Goal: Transaction & Acquisition: Obtain resource

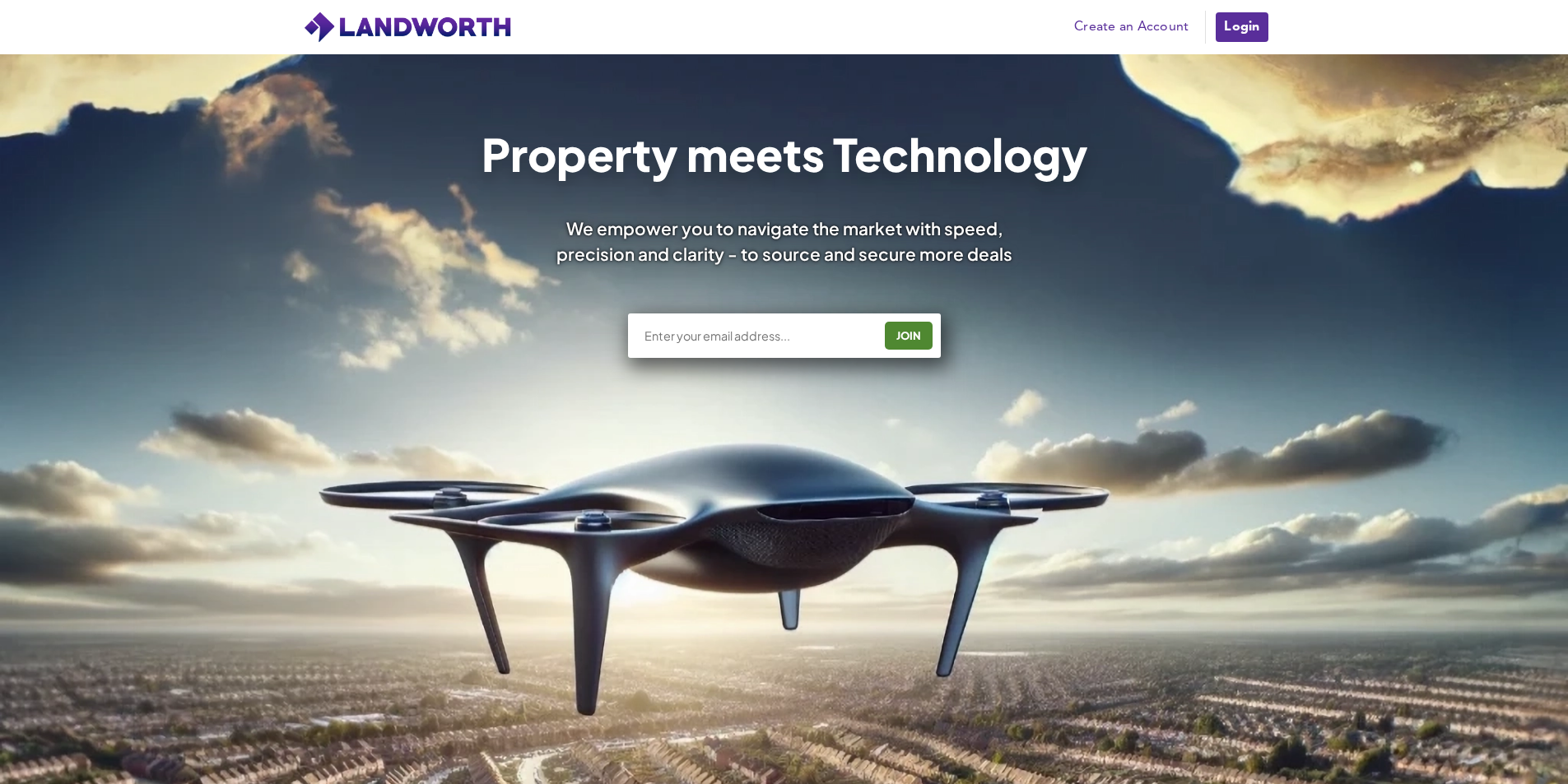
click at [1225, 29] on link "Login" at bounding box center [1241, 26] width 55 height 33
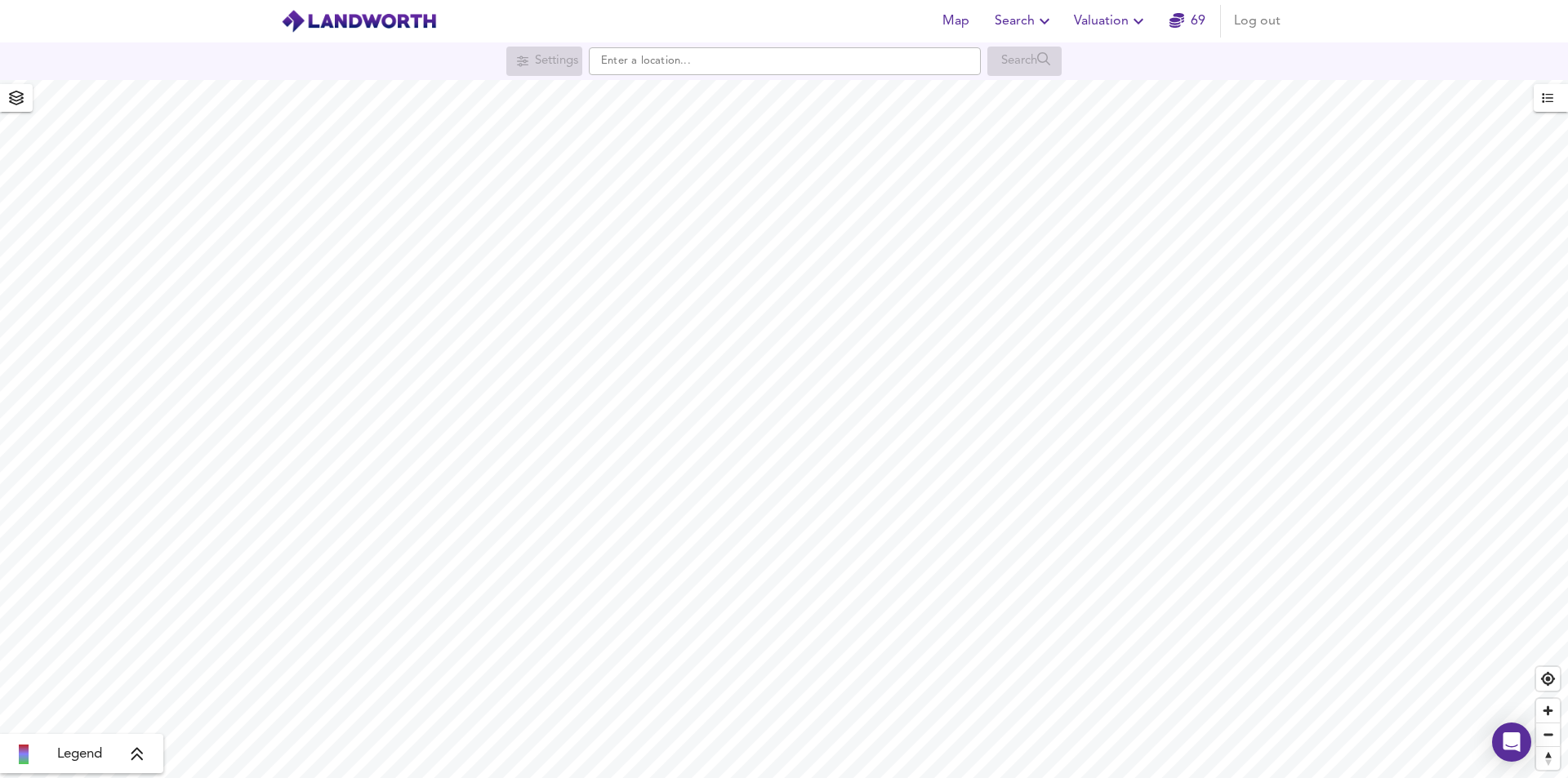
click at [1122, 22] on span "Valuation" at bounding box center [1111, 21] width 74 height 23
click at [1114, 55] on li "New Valuation Report" at bounding box center [1111, 59] width 195 height 30
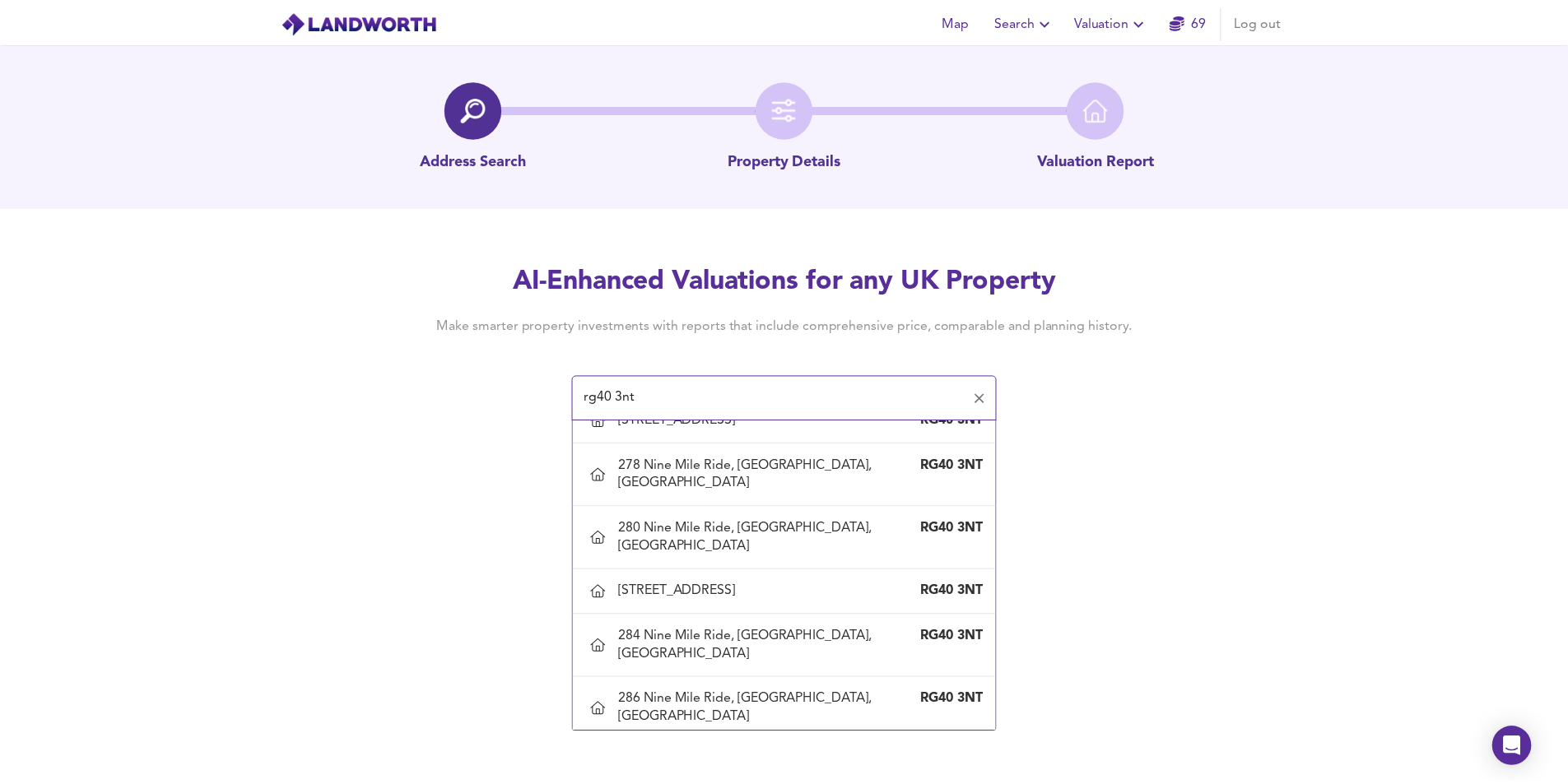
scroll to position [1152, 0]
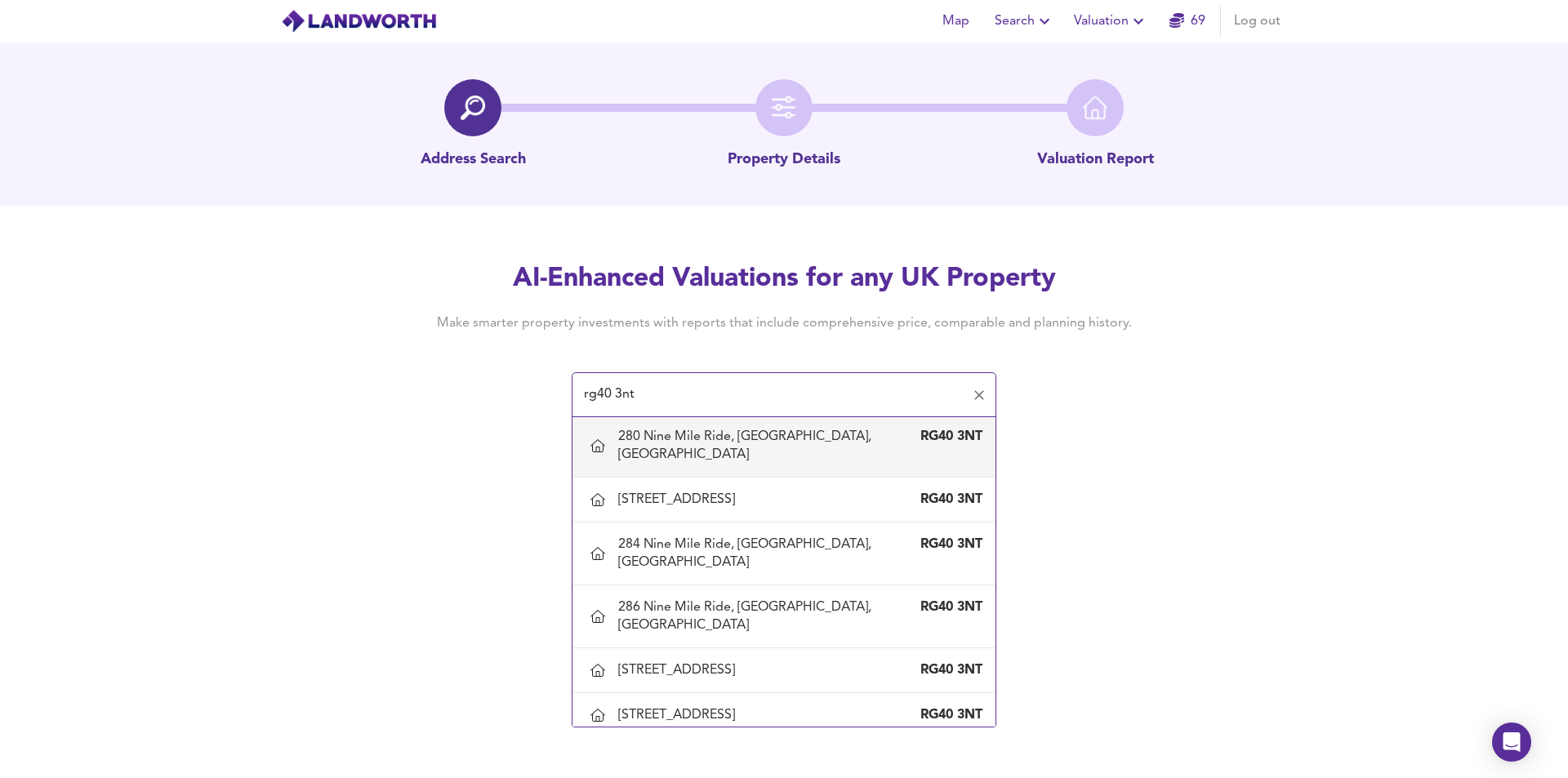
click at [729, 463] on div "280 Nine Mile Ride, [GEOGRAPHIC_DATA], [GEOGRAPHIC_DATA]" at bounding box center [767, 445] width 299 height 36
type input "280 Nine Mile Ride, [GEOGRAPHIC_DATA], [GEOGRAPHIC_DATA]"
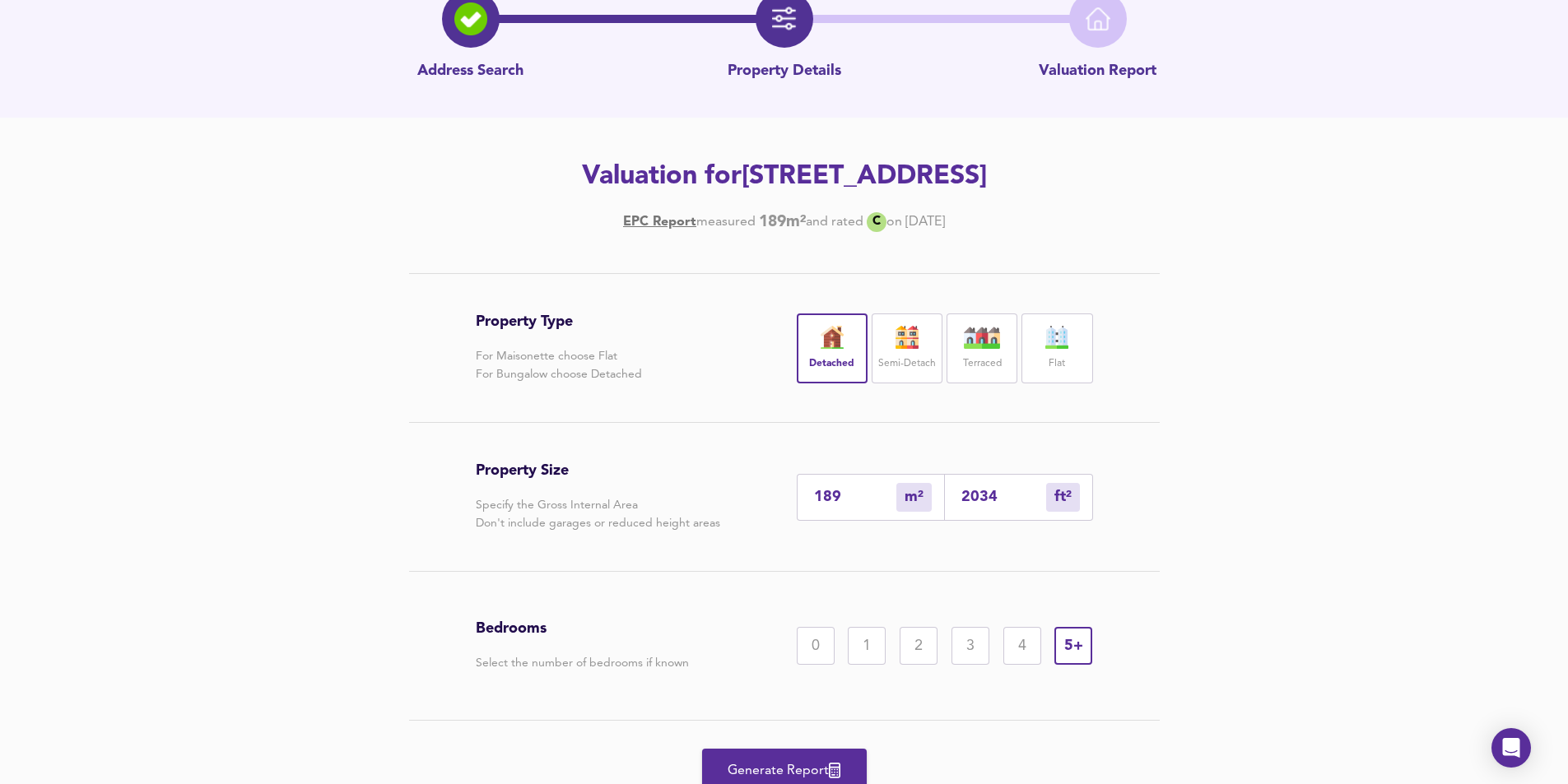
scroll to position [159, 0]
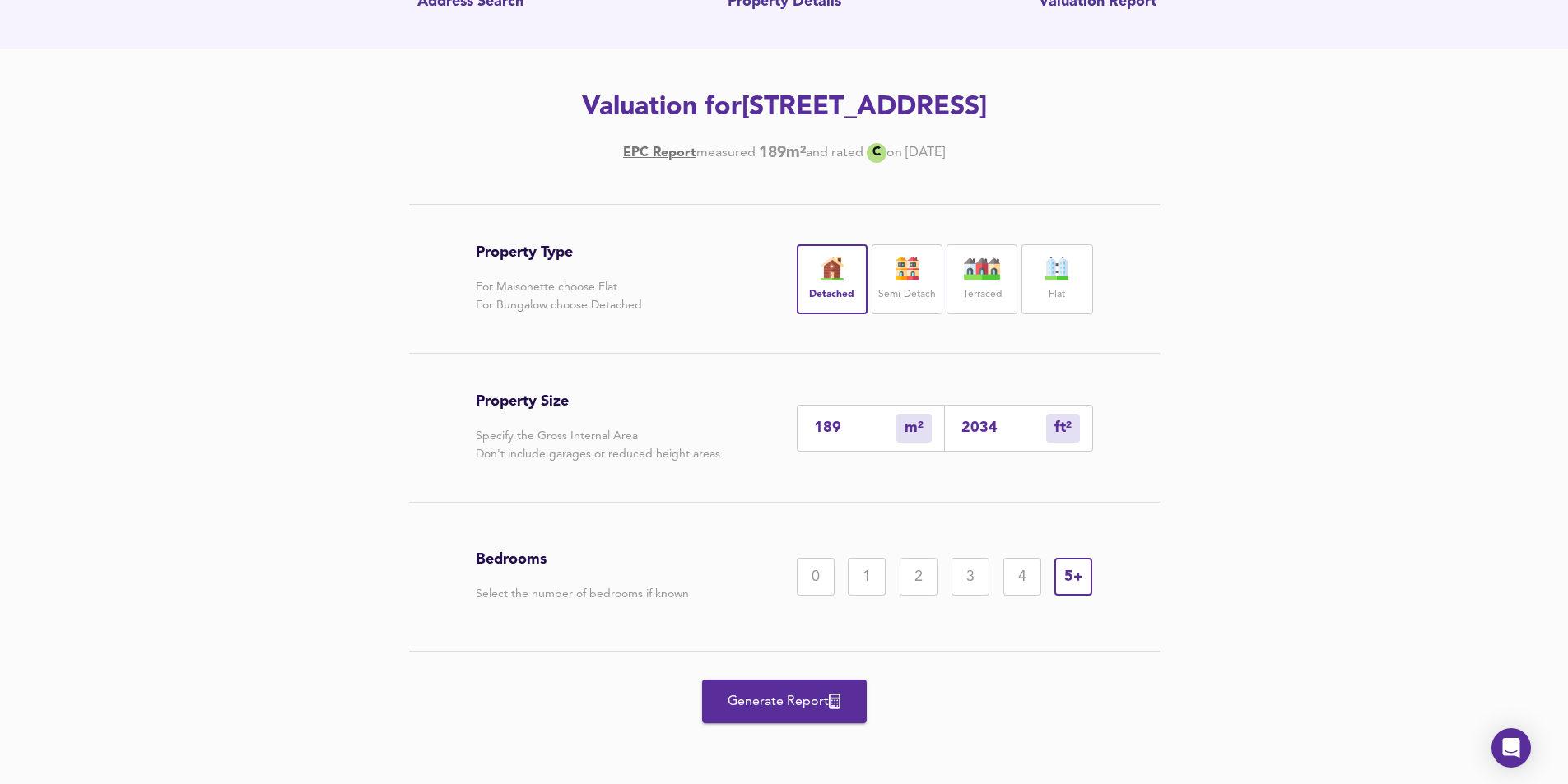
click at [736, 696] on span "Generate Report" at bounding box center [784, 702] width 132 height 23
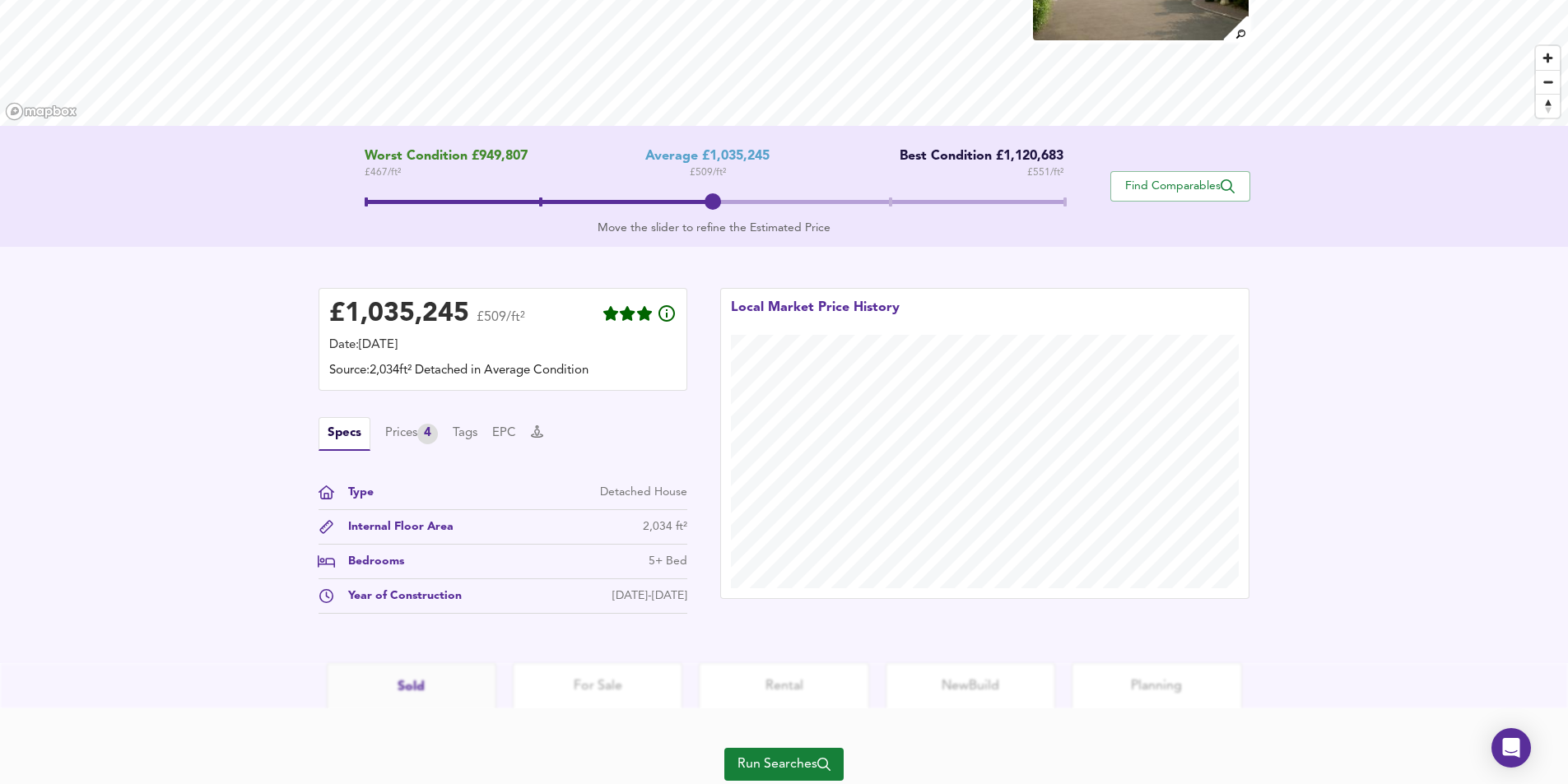
scroll to position [272, 0]
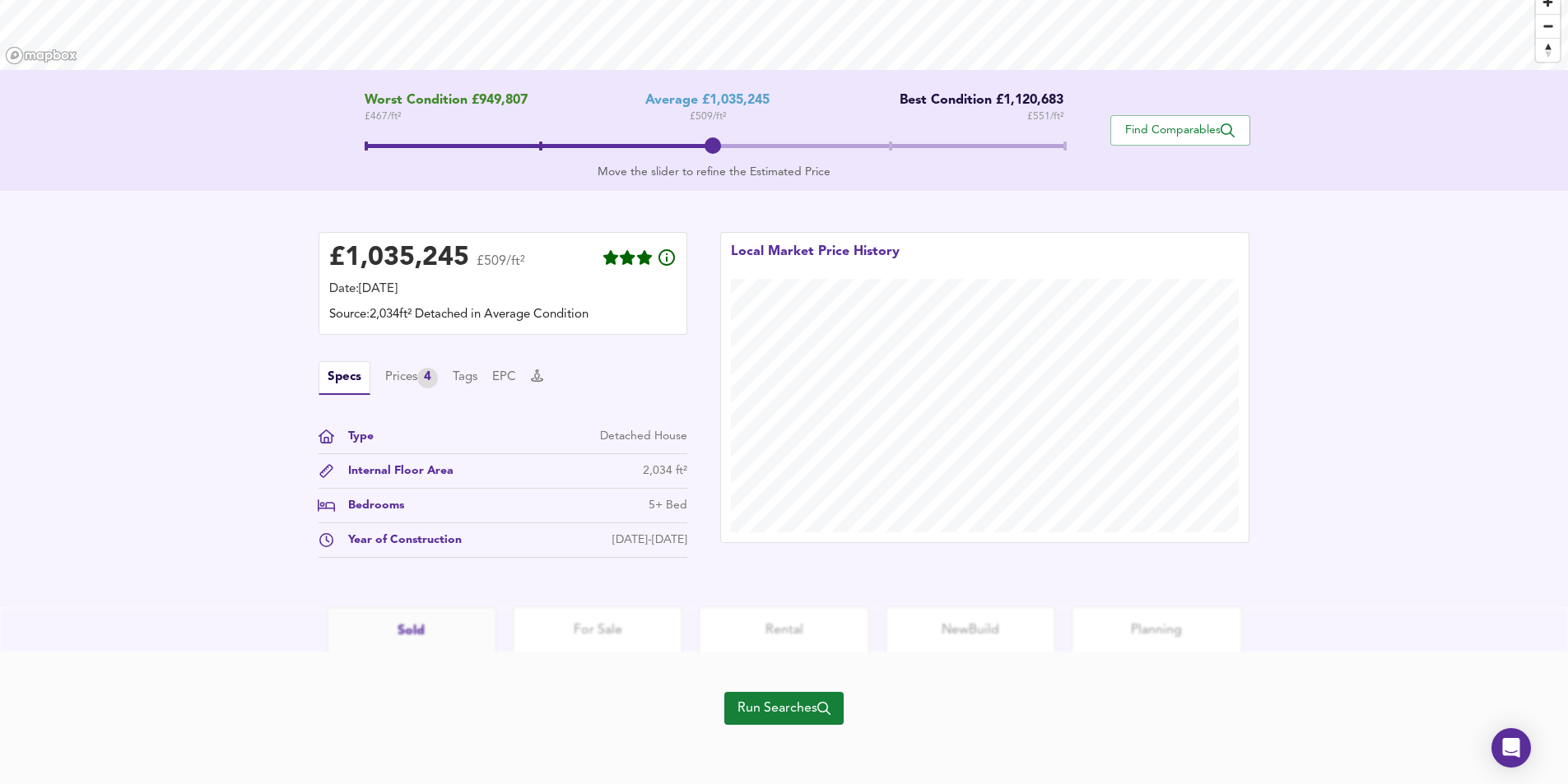
click at [780, 707] on span "Run Searches" at bounding box center [783, 709] width 93 height 23
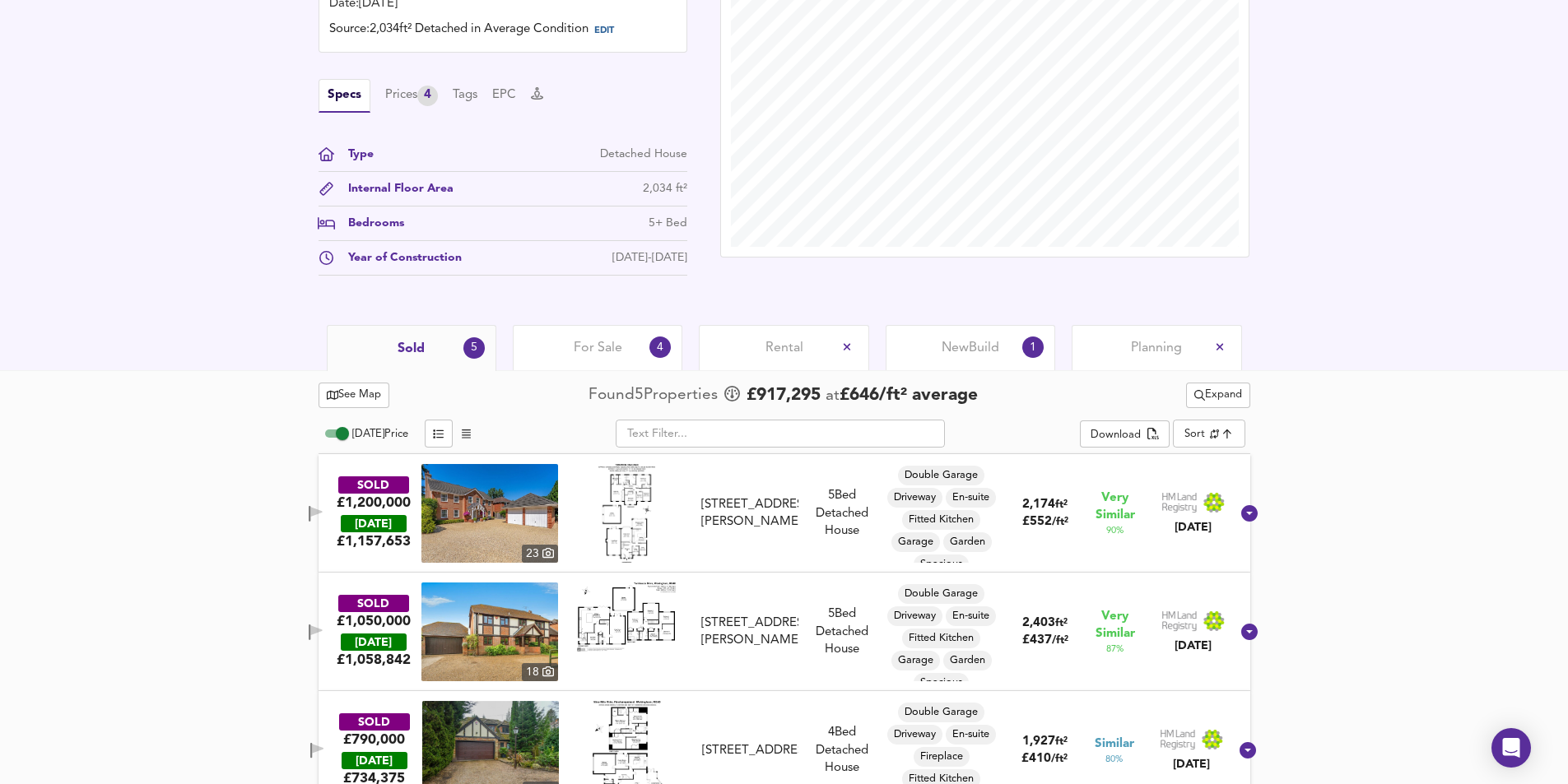
scroll to position [659, 0]
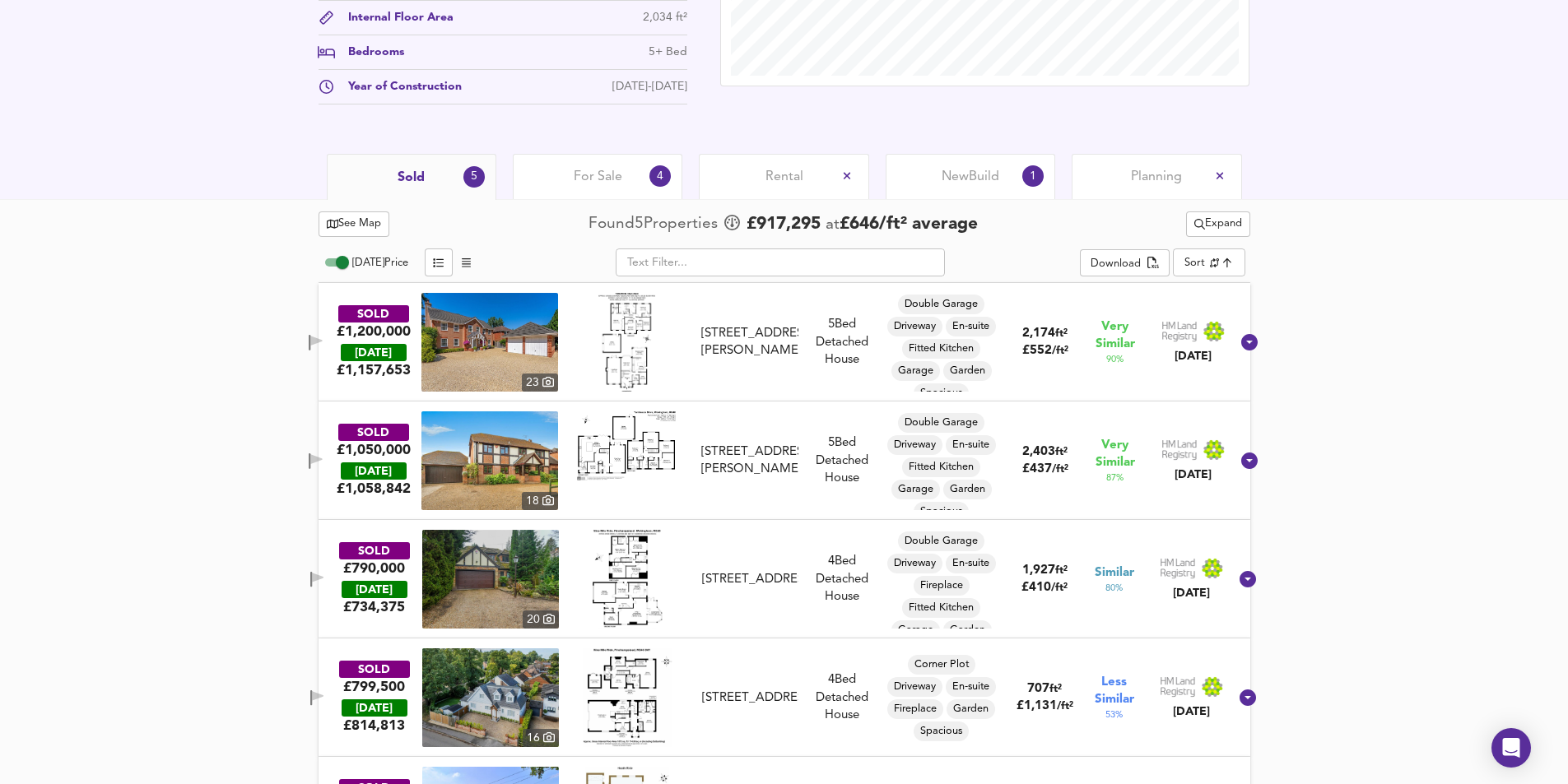
click at [1172, 177] on span "Planning" at bounding box center [1157, 177] width 51 height 19
